Goal: Navigation & Orientation: Find specific page/section

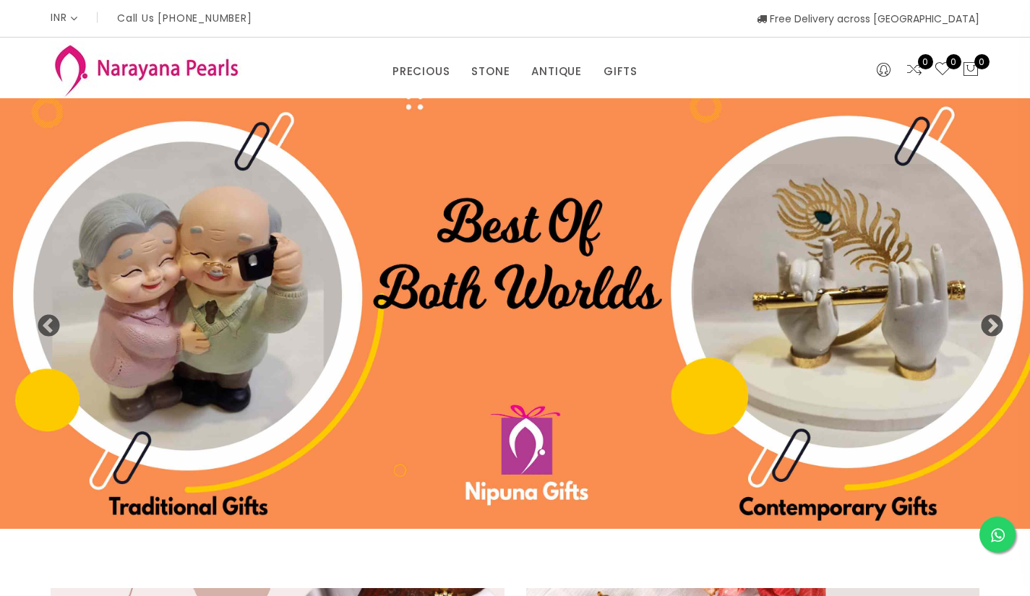
click at [450, 90] on link "PRECIOUS MALA" at bounding box center [457, 90] width 123 height 0
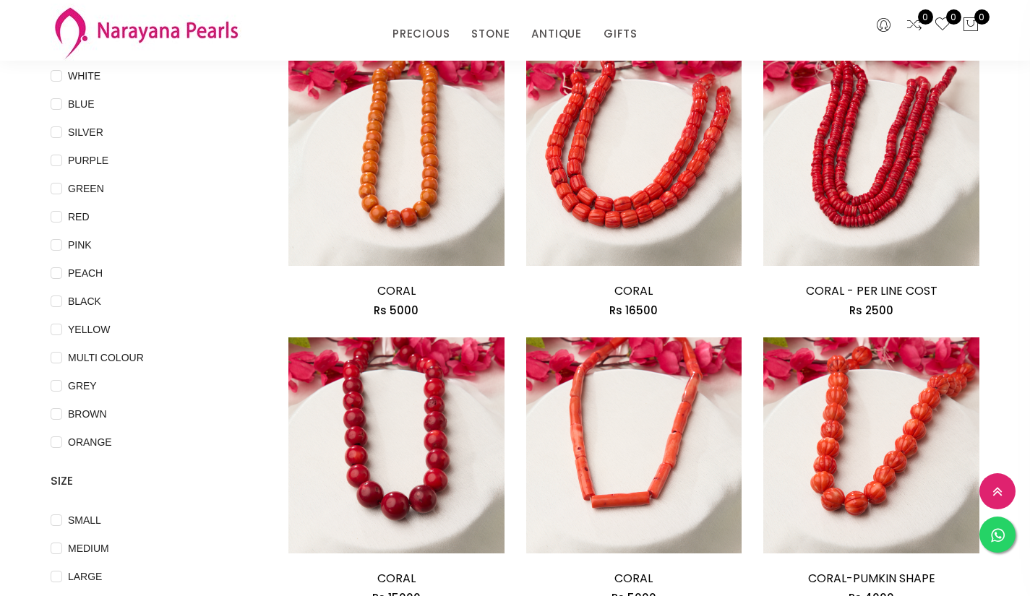
scroll to position [150, 0]
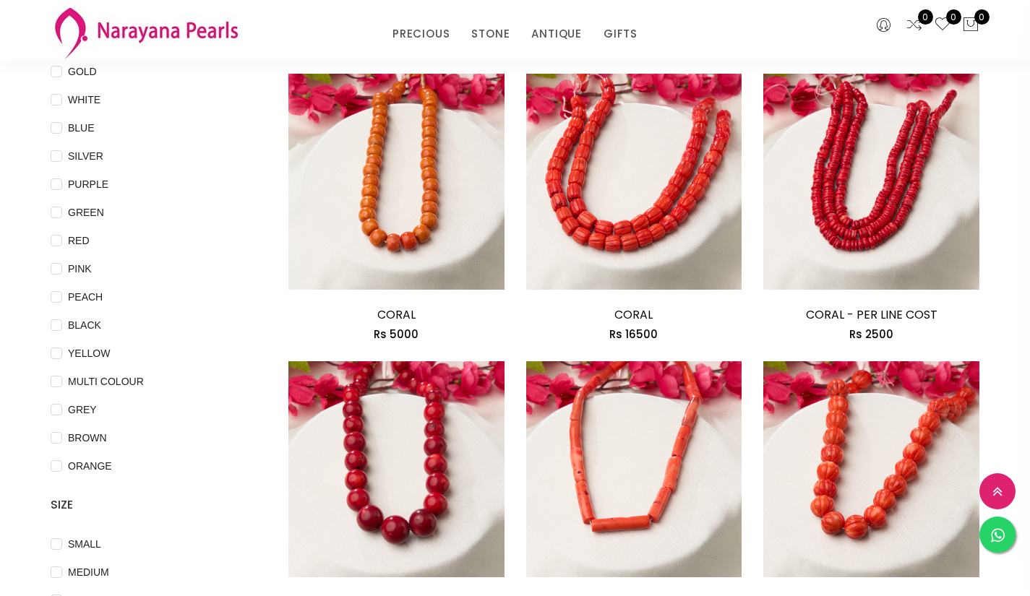
click at [56, 212] on input "GREEN" at bounding box center [57, 223] width 12 height 33
checkbox input "true"
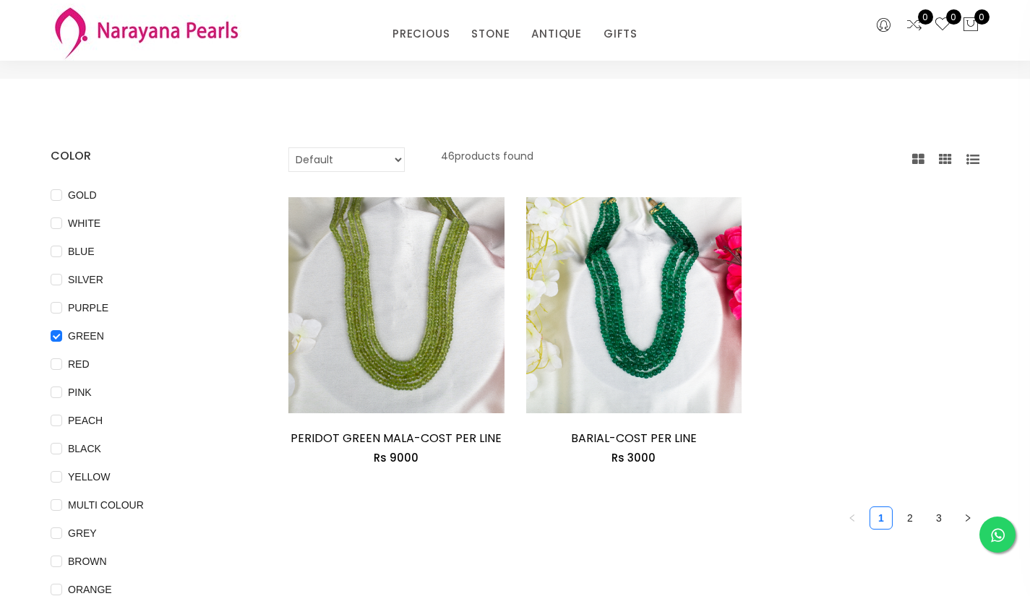
scroll to position [25, 0]
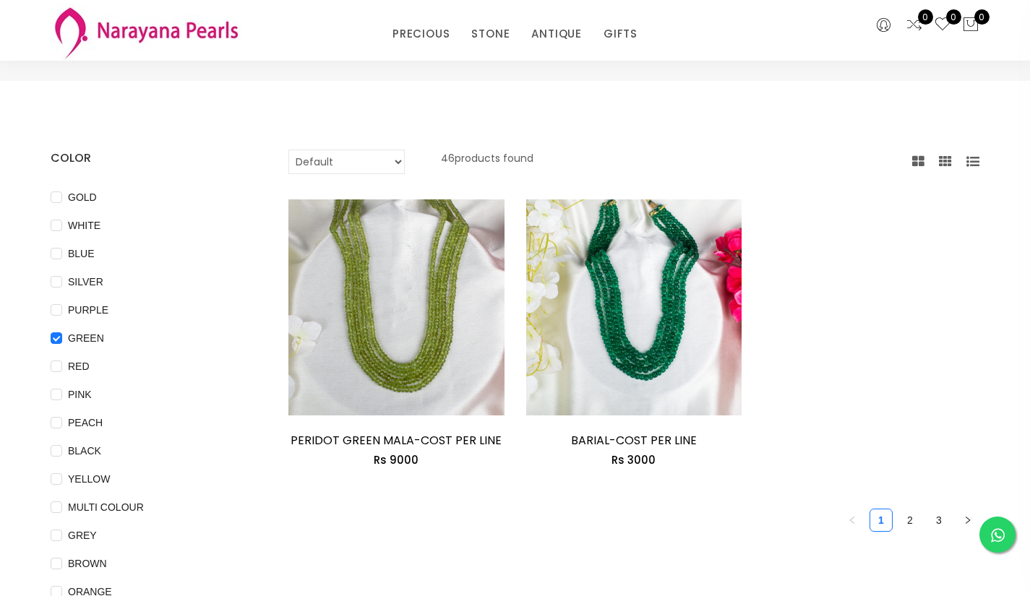
click at [943, 160] on icon at bounding box center [945, 161] width 13 height 13
click at [909, 522] on link "2" at bounding box center [910, 521] width 22 height 22
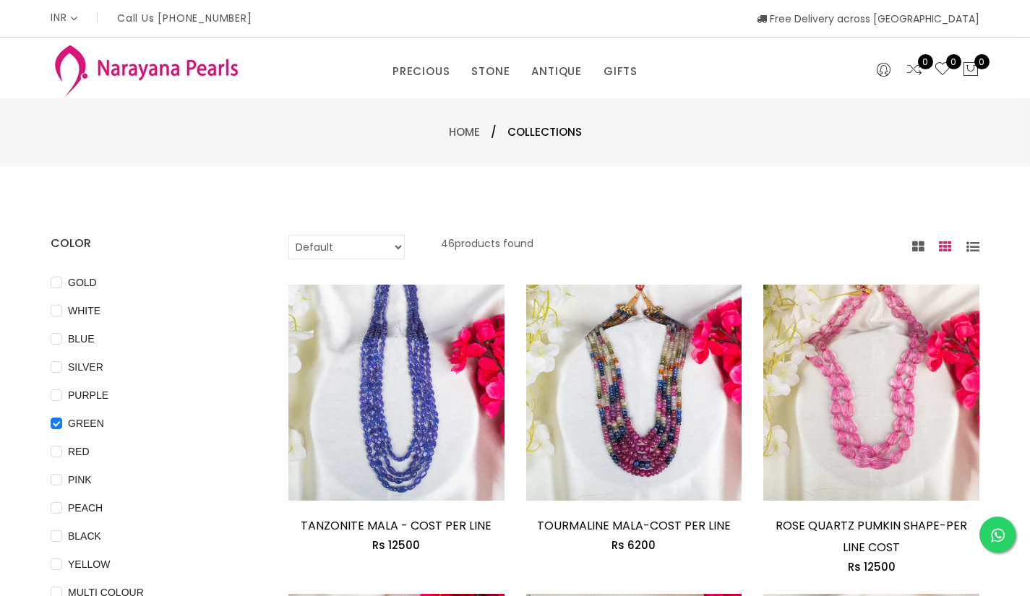
click at [359, 518] on link "TANZONITE MALA - COST PER LINE" at bounding box center [396, 526] width 191 height 17
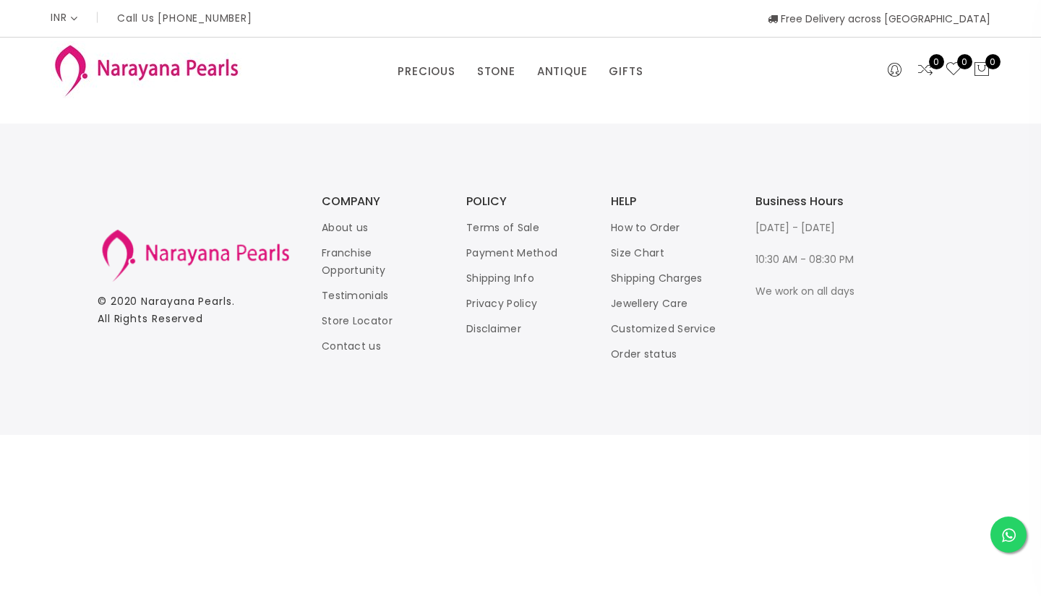
click at [560, 90] on link "EARRINGS / JHUMKAS" at bounding box center [602, 90] width 123 height 0
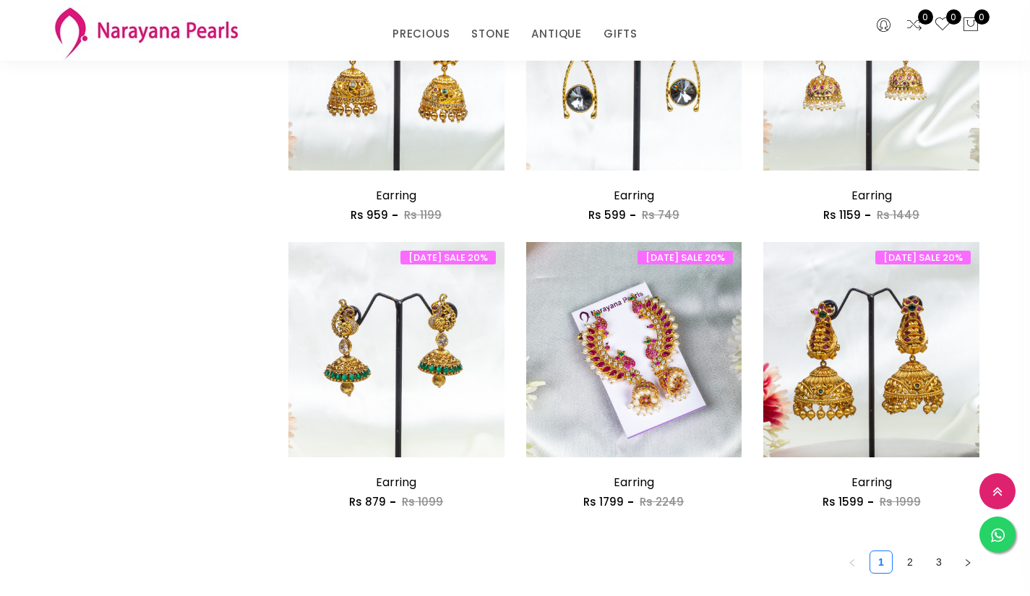
scroll to position [1787, 0]
